Goal: Book appointment/travel/reservation

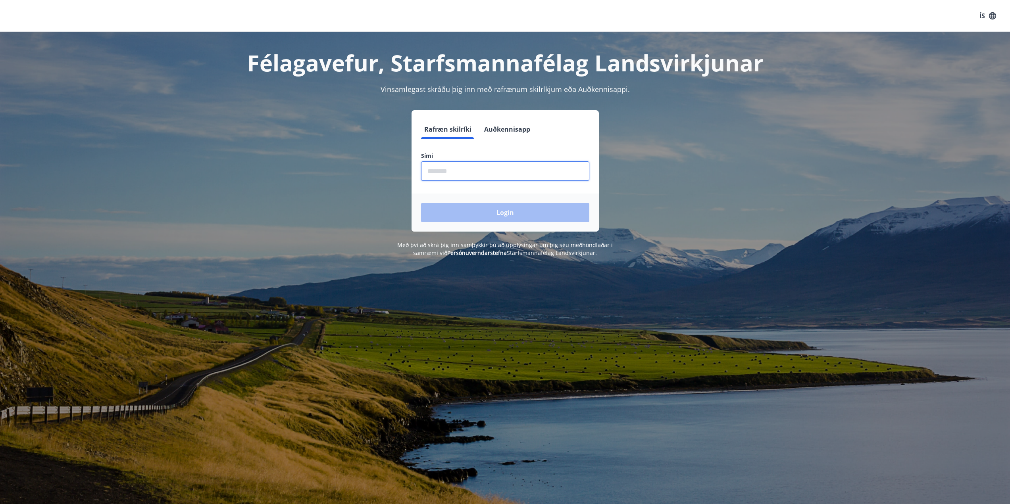
click at [447, 168] on input "phone" at bounding box center [505, 170] width 168 height 19
type input "********"
click at [468, 211] on button "Login" at bounding box center [505, 212] width 168 height 19
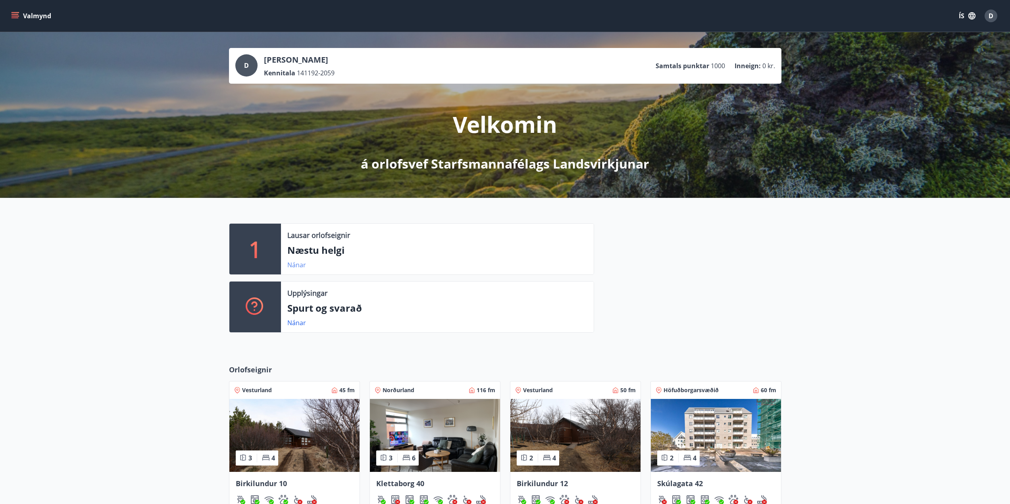
click at [297, 265] on link "Nánar" at bounding box center [296, 265] width 19 height 9
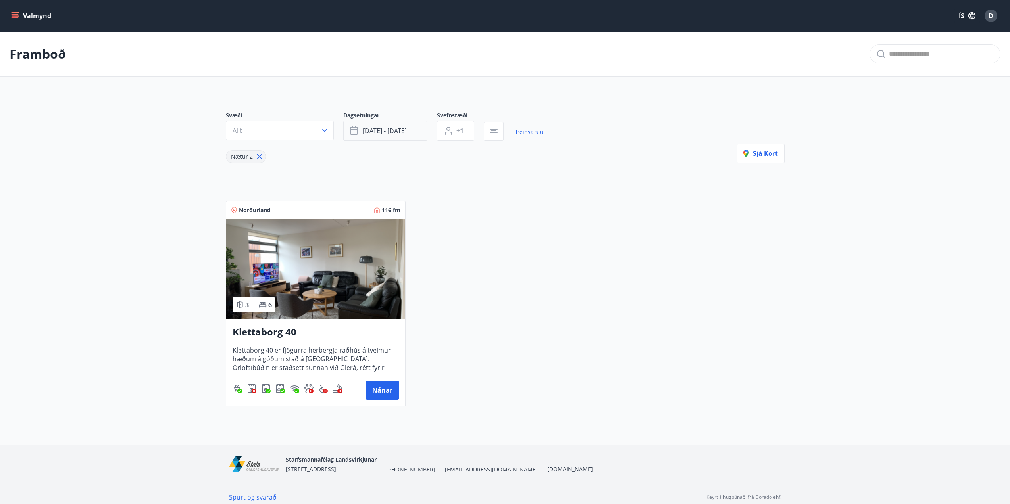
click at [386, 129] on span "[DATE] - [DATE]" at bounding box center [385, 131] width 44 height 9
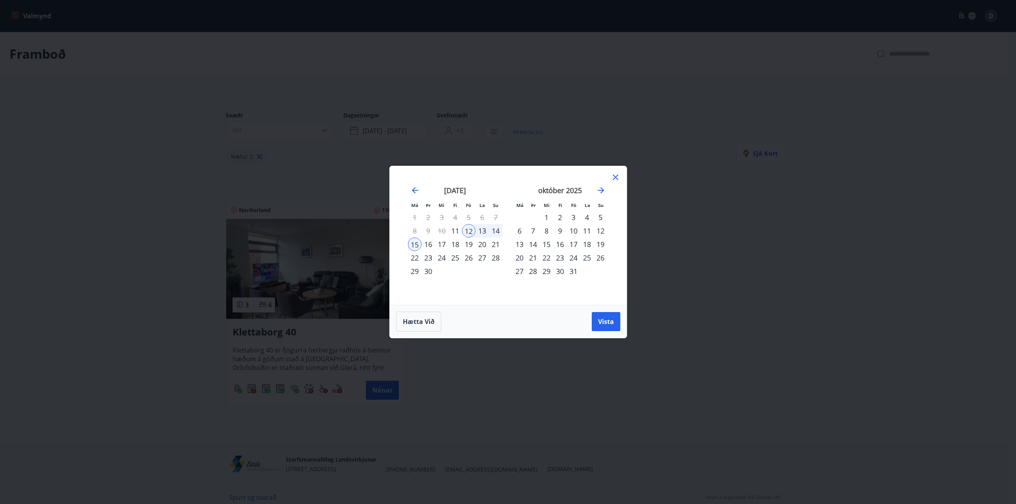
drag, startPoint x: 618, startPoint y: 178, endPoint x: 451, endPoint y: 148, distance: 170.1
click at [618, 177] on icon at bounding box center [616, 178] width 10 height 10
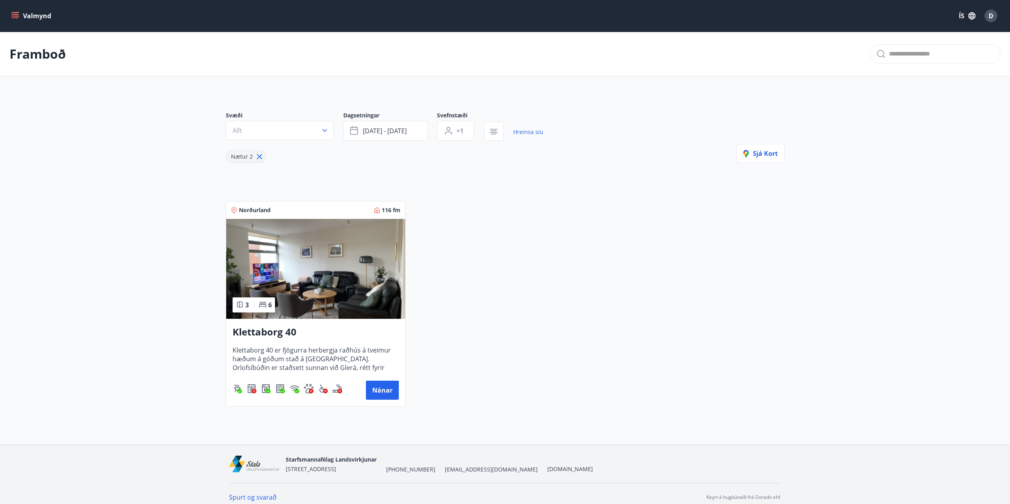
click at [40, 56] on p "Framboð" at bounding box center [38, 53] width 56 height 17
click at [25, 14] on button "Valmynd" at bounding box center [32, 16] width 45 height 14
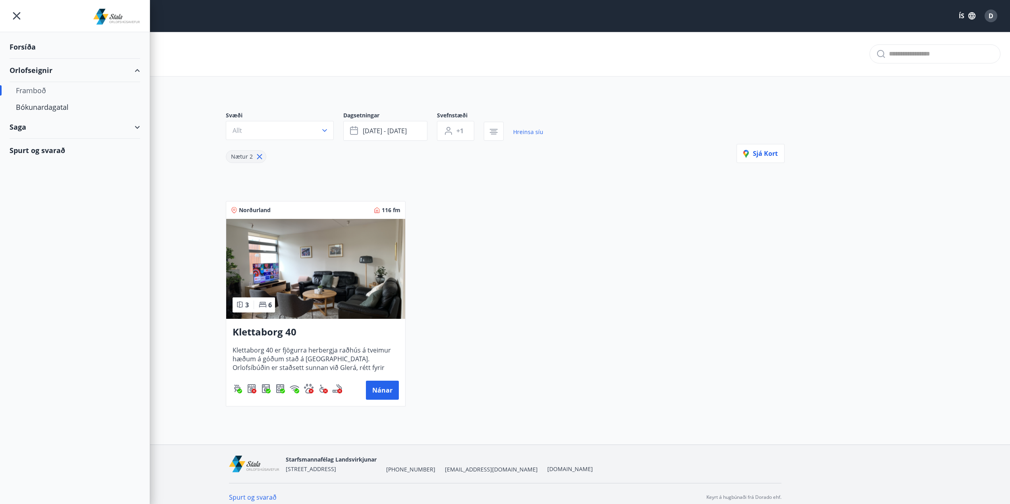
click at [36, 90] on div "Framboð" at bounding box center [75, 90] width 118 height 17
type input "*"
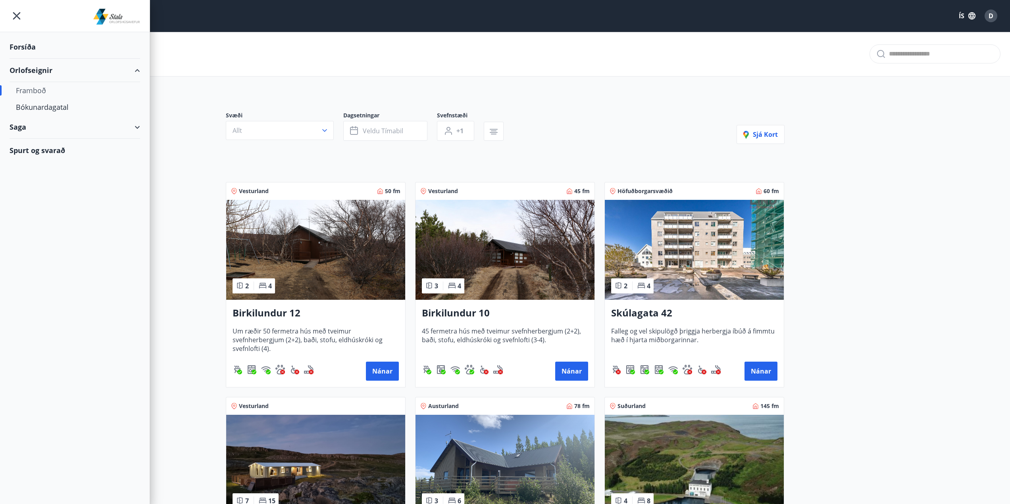
click at [44, 273] on div "Forsíða Orlofseignir Framboð Bókunardagatal Saga Spurt og svarað" at bounding box center [75, 252] width 150 height 504
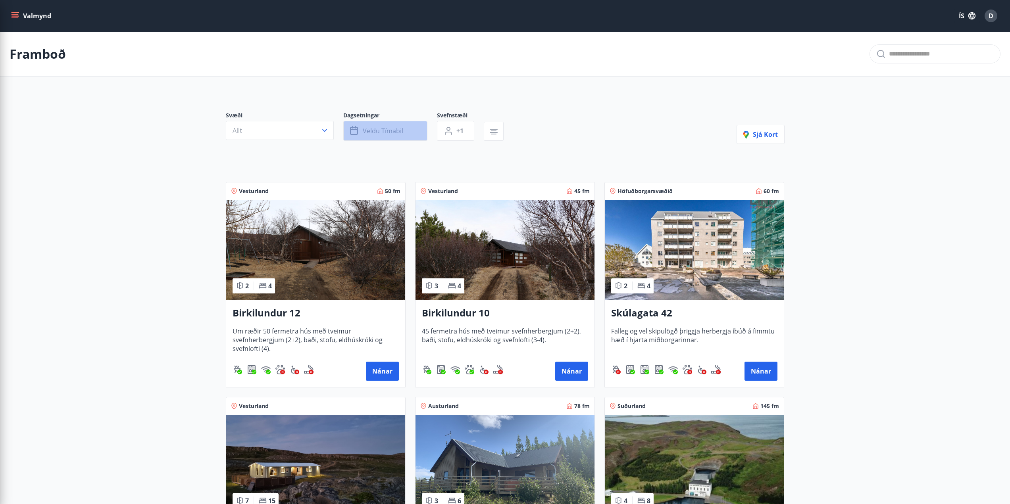
click at [384, 131] on span "Veldu tímabil" at bounding box center [383, 131] width 40 height 9
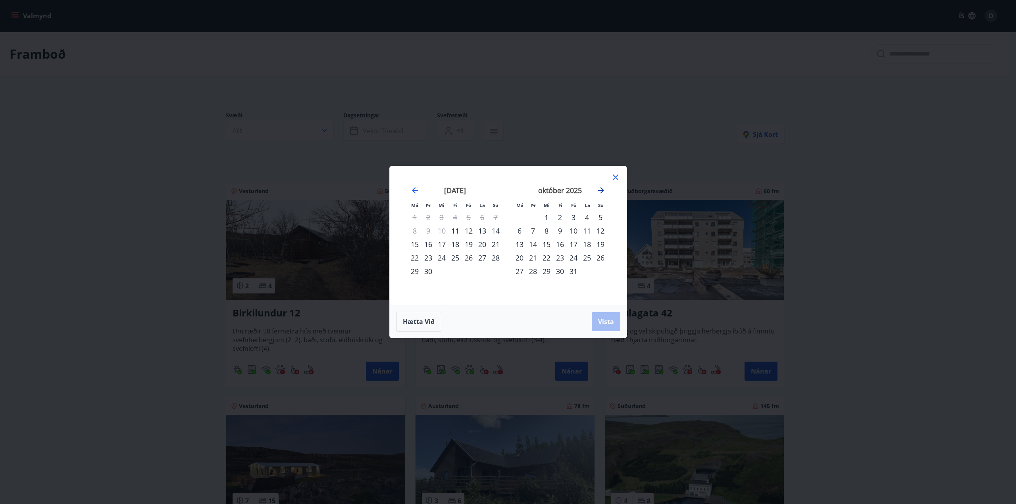
click at [598, 191] on icon "Move forward to switch to the next month." at bounding box center [600, 190] width 6 height 6
click at [599, 190] on icon "Move forward to switch to the next month." at bounding box center [600, 190] width 6 height 6
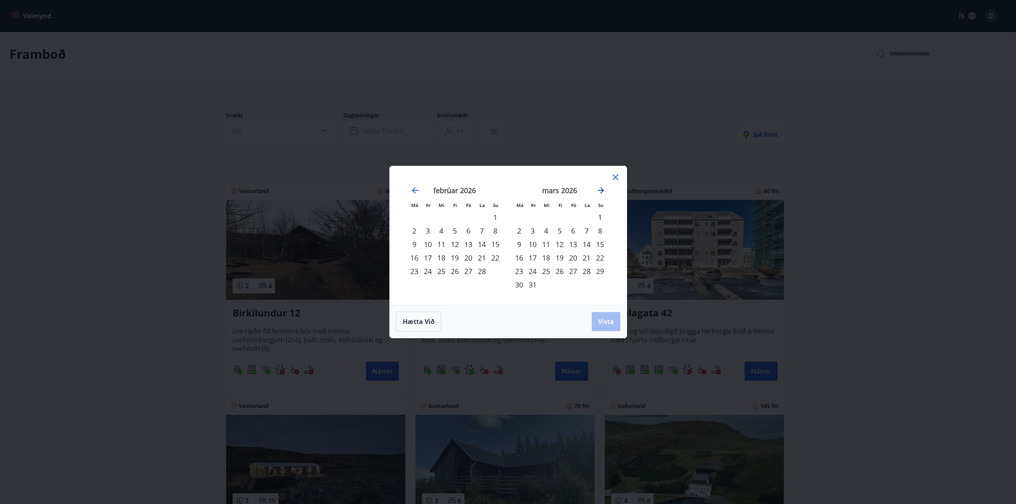
click at [599, 190] on icon "Move forward to switch to the next month." at bounding box center [600, 190] width 6 height 6
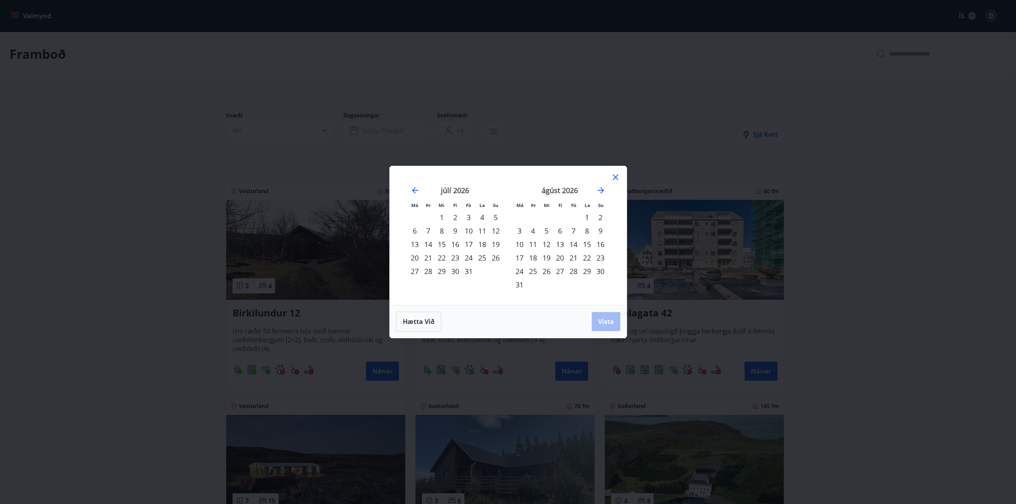
click at [572, 229] on div "7" at bounding box center [573, 230] width 13 height 13
click at [522, 243] on div "10" at bounding box center [519, 244] width 13 height 13
click at [605, 322] on span "Vista" at bounding box center [606, 321] width 16 height 9
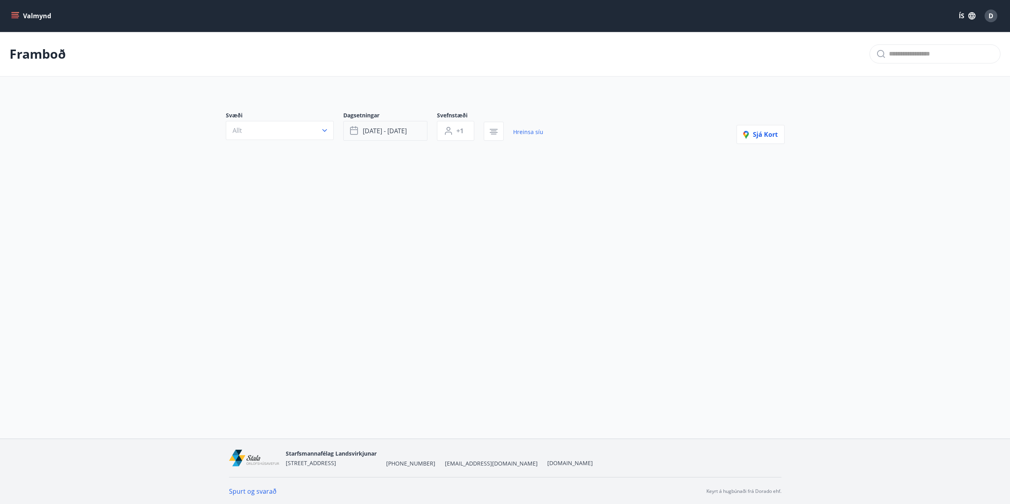
click at [380, 129] on span "[DATE] - [DATE]" at bounding box center [385, 131] width 44 height 9
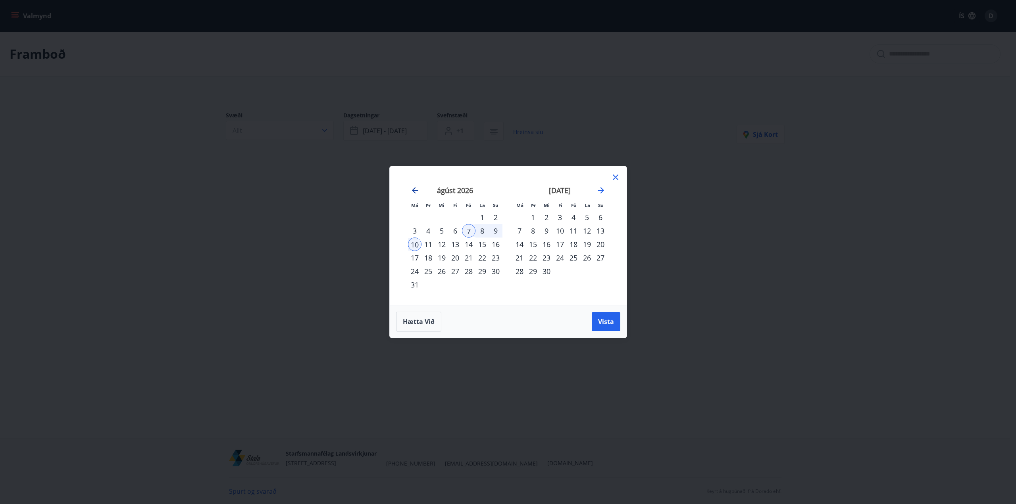
click at [416, 190] on icon "Move backward to switch to the previous month." at bounding box center [415, 190] width 6 height 6
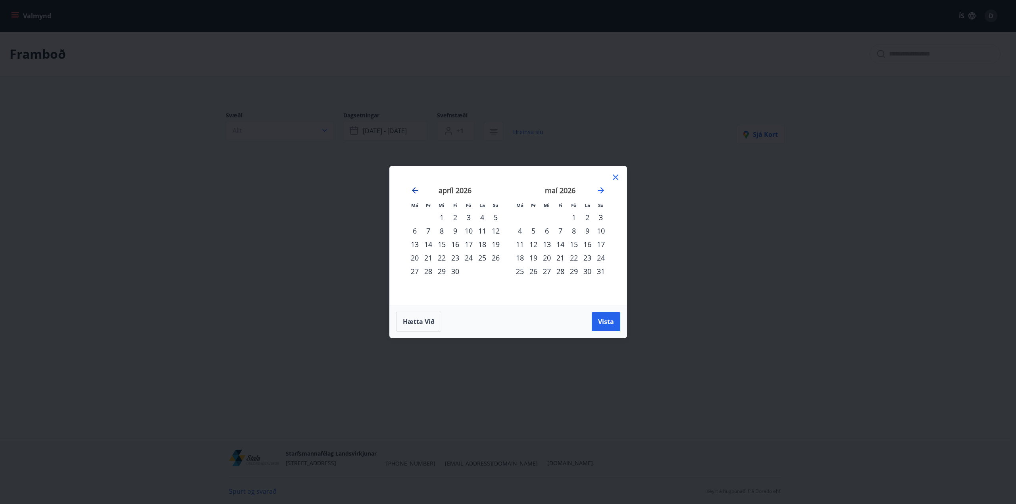
click at [416, 190] on icon "Move backward to switch to the previous month." at bounding box center [415, 190] width 6 height 6
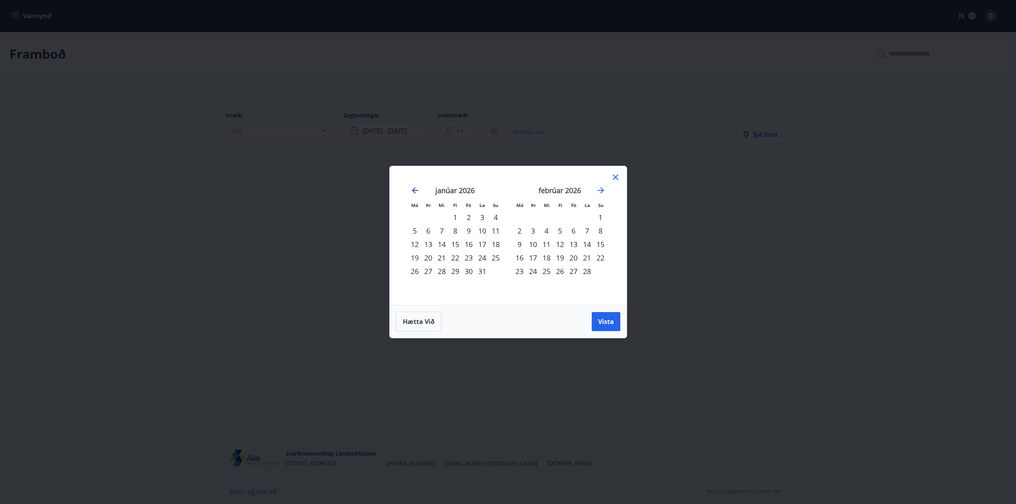
click at [413, 193] on icon "Move backward to switch to the previous month." at bounding box center [415, 191] width 10 height 10
click at [521, 243] on div "15" at bounding box center [519, 244] width 13 height 13
click at [547, 271] on div "31" at bounding box center [546, 271] width 13 height 13
click at [611, 319] on span "Vista" at bounding box center [606, 321] width 16 height 9
